Goal: Task Accomplishment & Management: Manage account settings

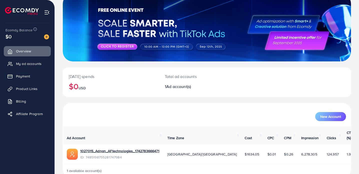
scroll to position [43, 0]
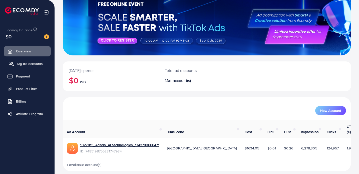
click at [18, 66] on link "My ad accounts" at bounding box center [27, 64] width 47 height 10
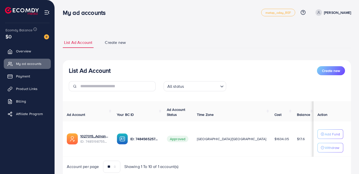
scroll to position [8, 0]
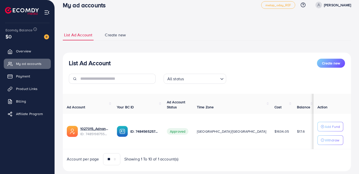
click at [44, 36] on img at bounding box center [46, 36] width 5 height 5
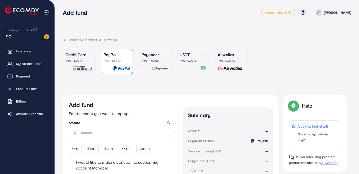
scroll to position [10, 0]
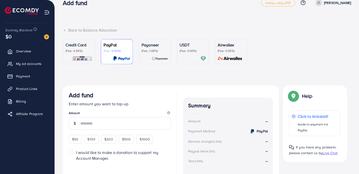
click at [83, 46] on p "Credit Card" at bounding box center [79, 45] width 27 height 6
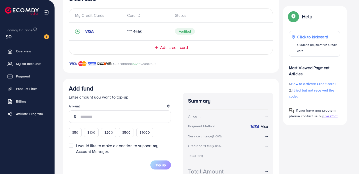
scroll to position [125, 0]
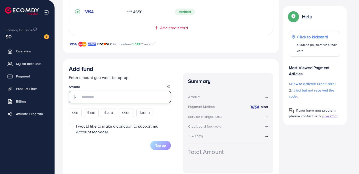
click at [104, 99] on input "number" at bounding box center [125, 97] width 91 height 13
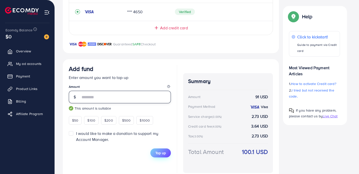
type input "**"
click at [167, 151] on button "Top up" at bounding box center [160, 152] width 21 height 9
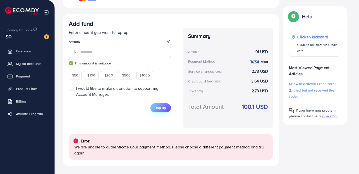
click at [160, 109] on span "Top up" at bounding box center [160, 107] width 11 height 5
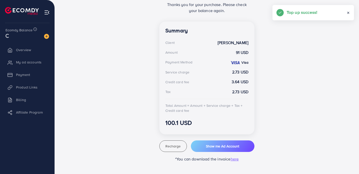
scroll to position [124, 0]
click at [24, 63] on span "My ad accounts" at bounding box center [30, 63] width 26 height 5
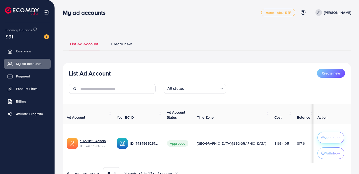
click at [334, 139] on p "Add Fund" at bounding box center [332, 137] width 15 height 6
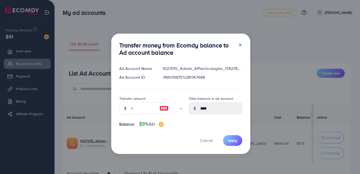
click at [163, 108] on img at bounding box center [164, 108] width 9 height 6
type input "**"
type input "******"
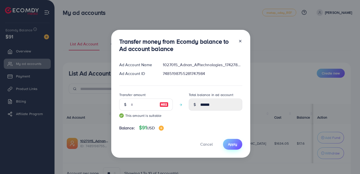
click at [235, 143] on span "Apply" at bounding box center [232, 143] width 9 height 5
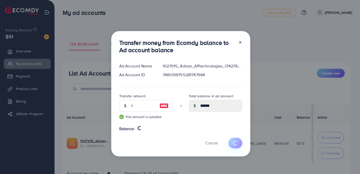
type input "****"
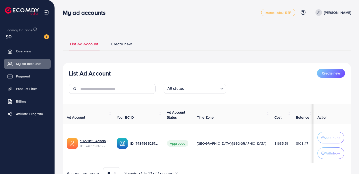
scroll to position [27, 0]
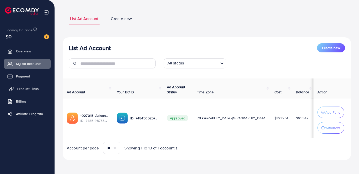
click at [21, 88] on span "Product Links" at bounding box center [28, 88] width 22 height 5
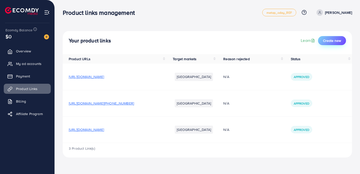
click at [338, 42] on span "Create new" at bounding box center [332, 40] width 18 height 5
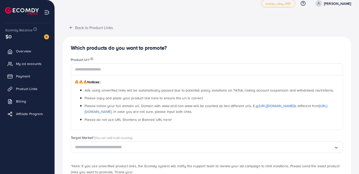
scroll to position [41, 0]
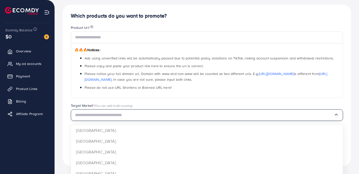
click at [145, 119] on div "Loading..." at bounding box center [207, 115] width 272 height 12
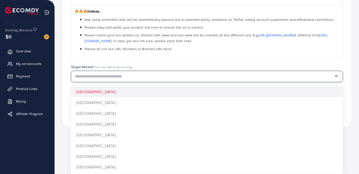
click at [173, 50] on li "Please do not use URL Shortens or Banned URL here!" at bounding box center [212, 49] width 255 height 6
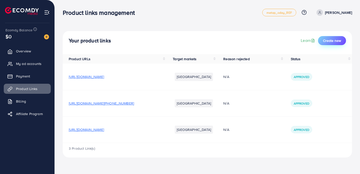
click at [326, 42] on span "Create new" at bounding box center [332, 40] width 18 height 5
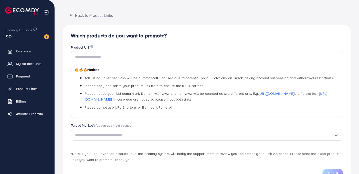
scroll to position [22, 0]
click at [17, 7] on img at bounding box center [22, 11] width 34 height 8
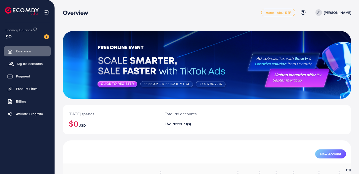
click at [19, 62] on span "My ad accounts" at bounding box center [30, 63] width 26 height 5
